Goal: Check status: Check status

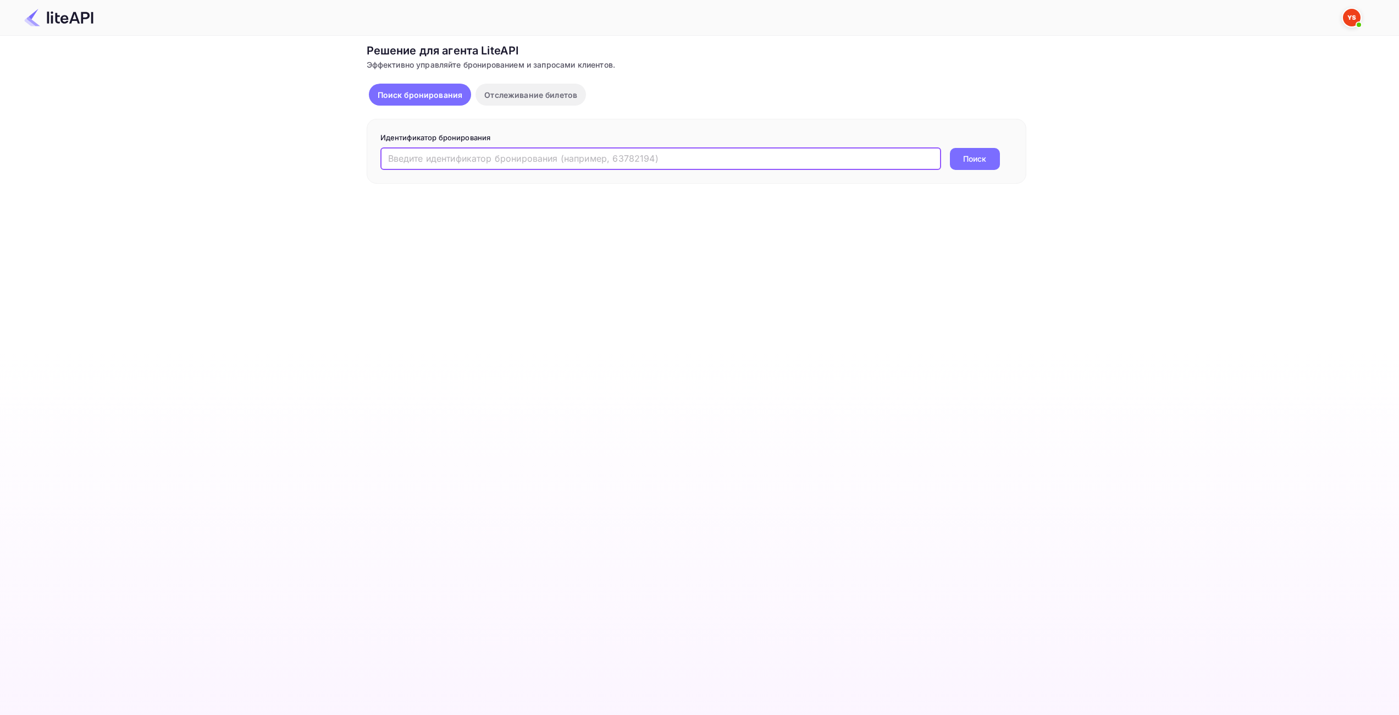
drag, startPoint x: 787, startPoint y: 161, endPoint x: 868, endPoint y: 161, distance: 81.4
click at [787, 161] on input "text" at bounding box center [661, 159] width 561 height 22
paste input "9214129"
type input "9214129"
click at [963, 156] on ya-tr-span "Поиск" at bounding box center [974, 159] width 23 height 12
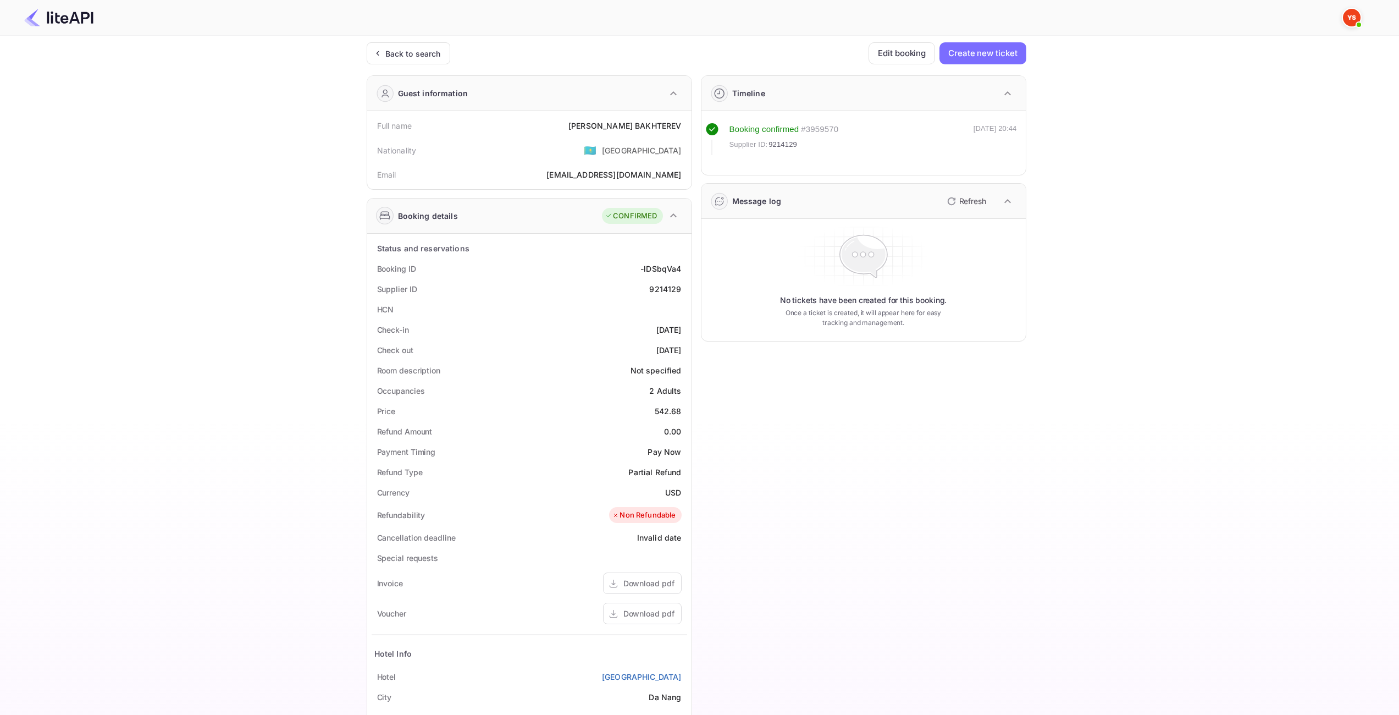
click at [669, 408] on div "542.68" at bounding box center [668, 411] width 27 height 12
copy div "542.68"
click at [672, 491] on div "USD" at bounding box center [673, 493] width 16 height 12
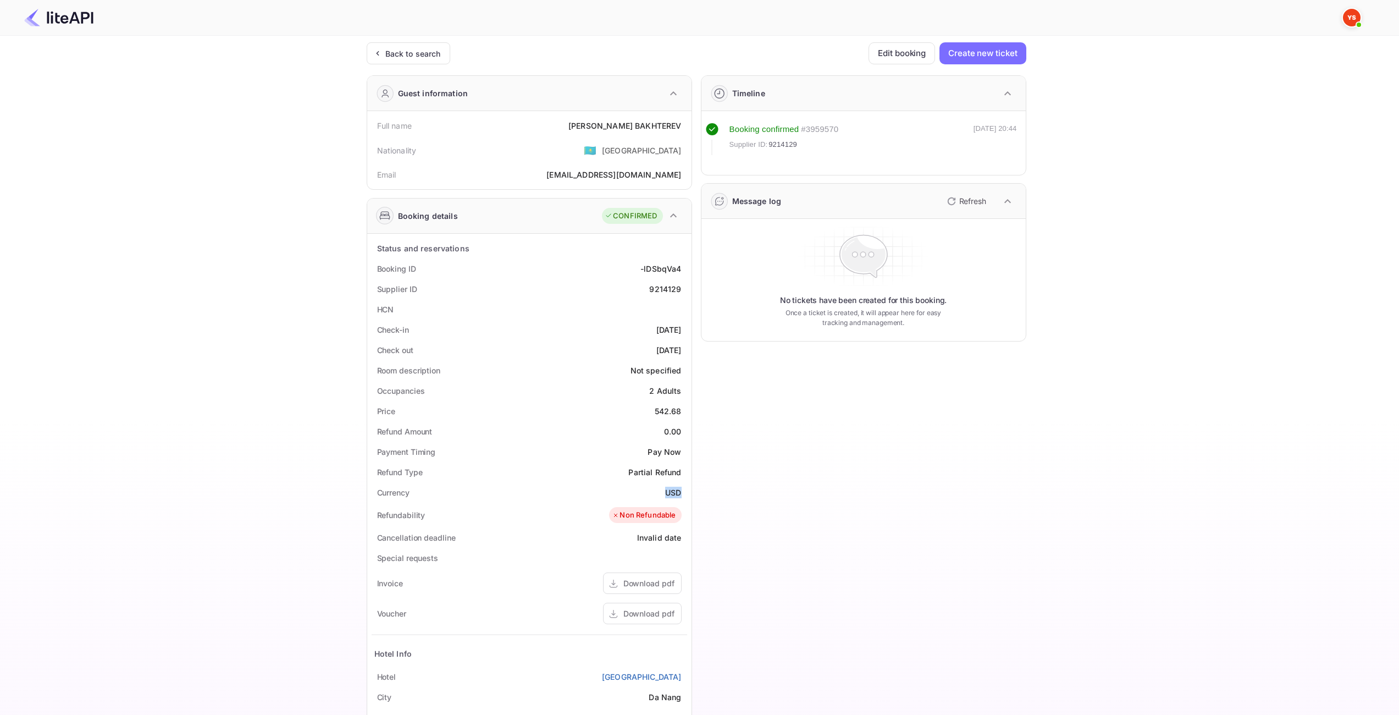
copy div "USD"
